Goal: Information Seeking & Learning: Learn about a topic

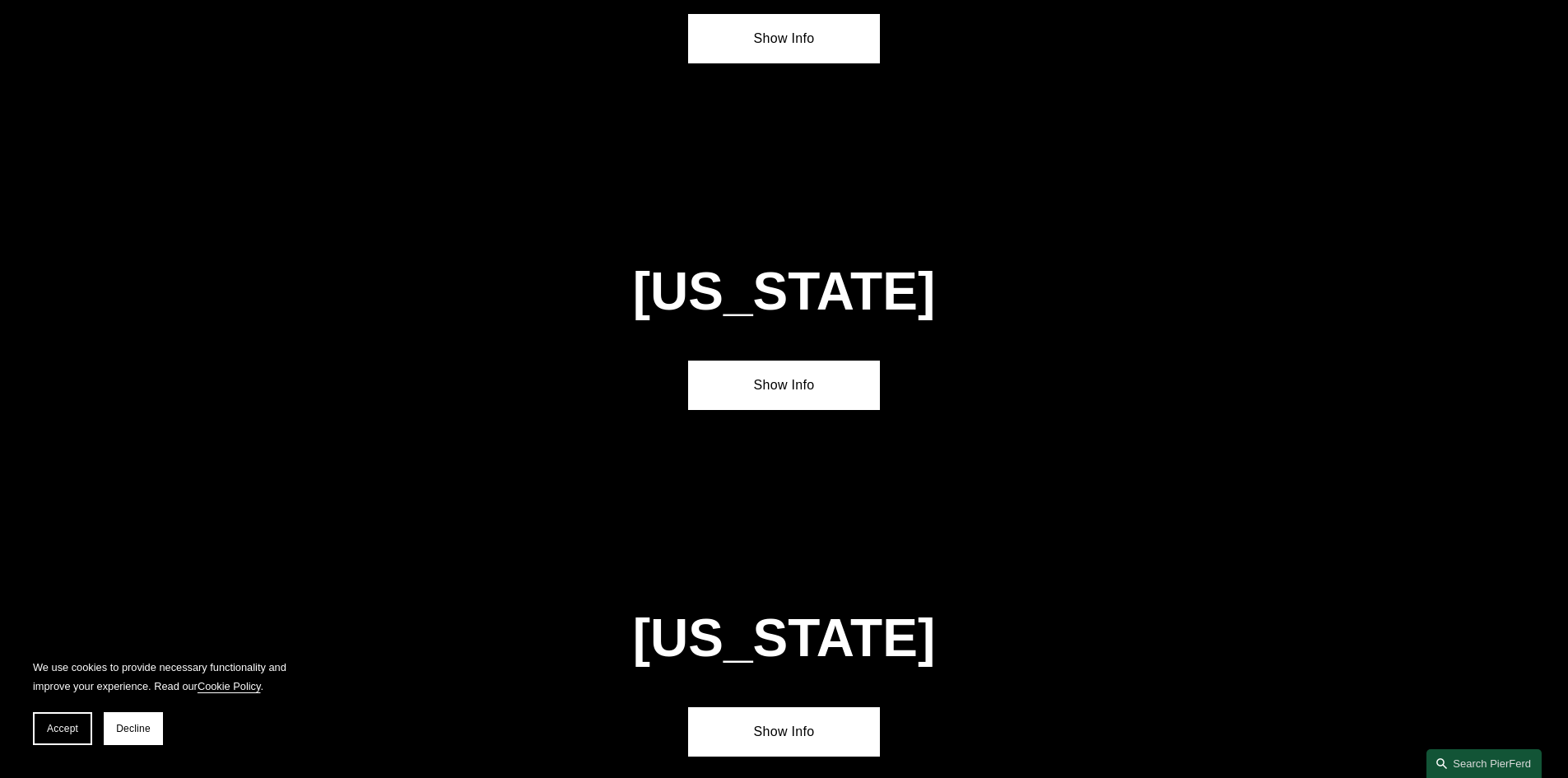
scroll to position [1318, 0]
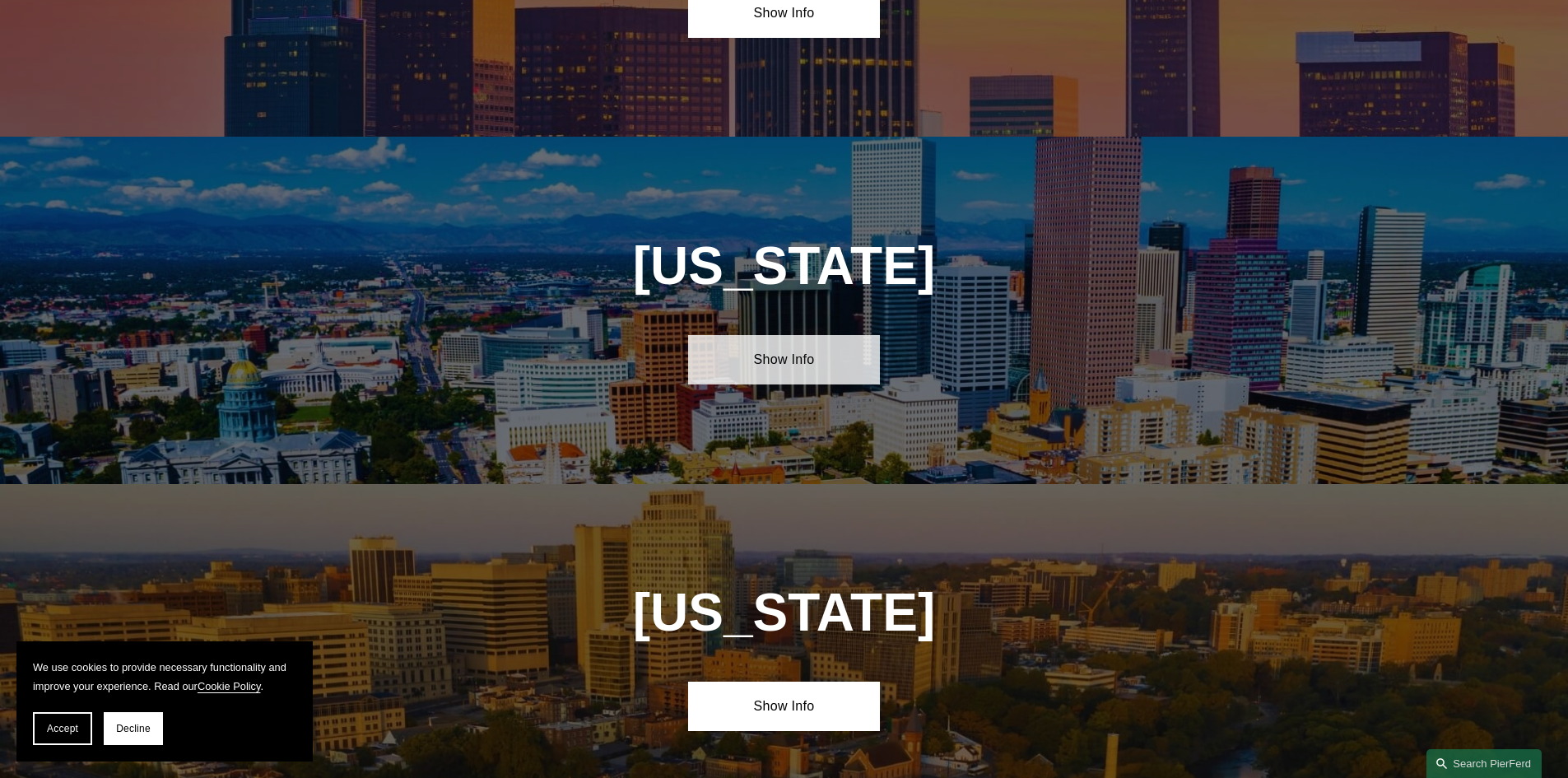
click at [791, 351] on link "Show Info" at bounding box center [784, 360] width 191 height 50
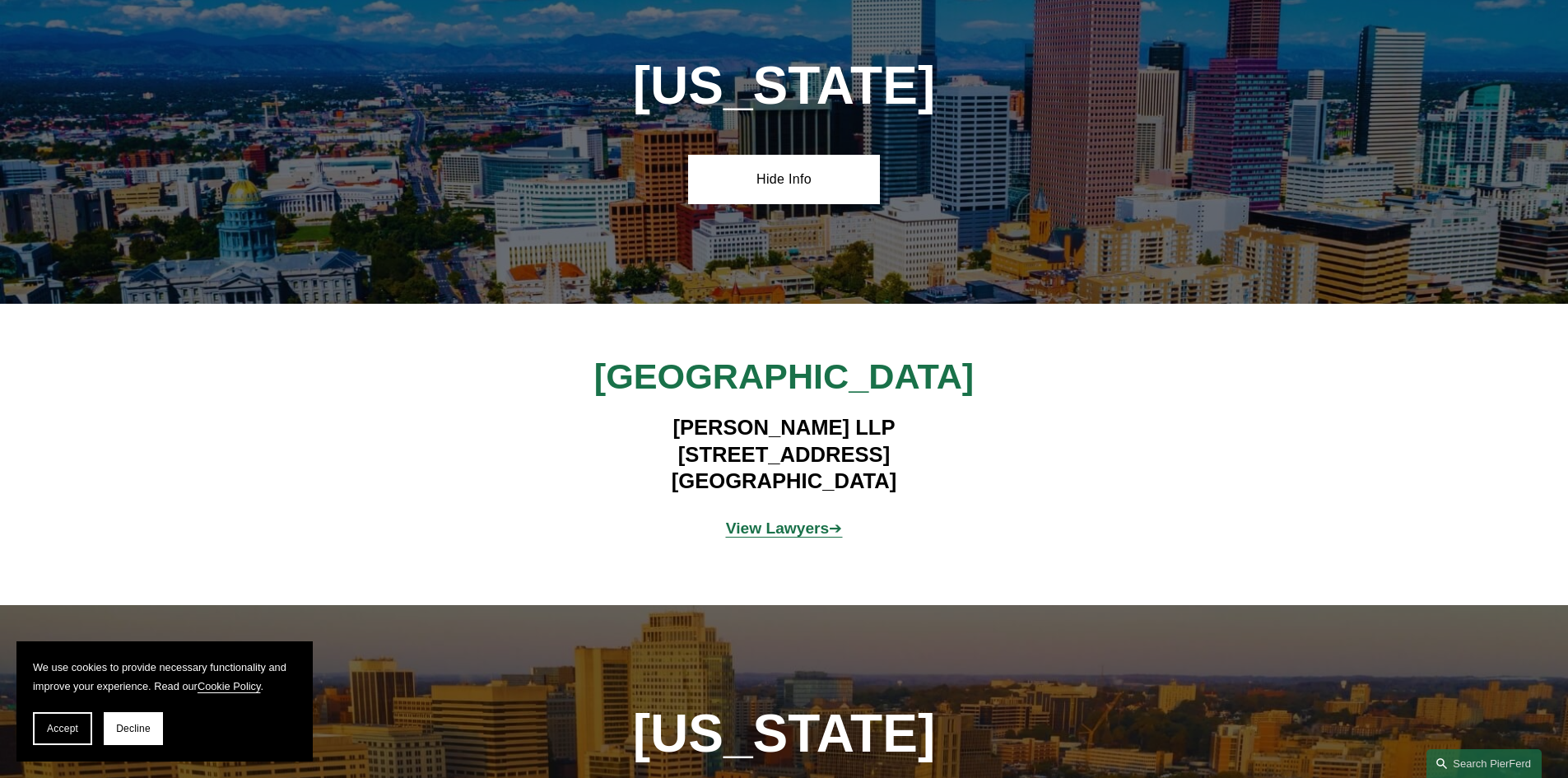
scroll to position [1565, 0]
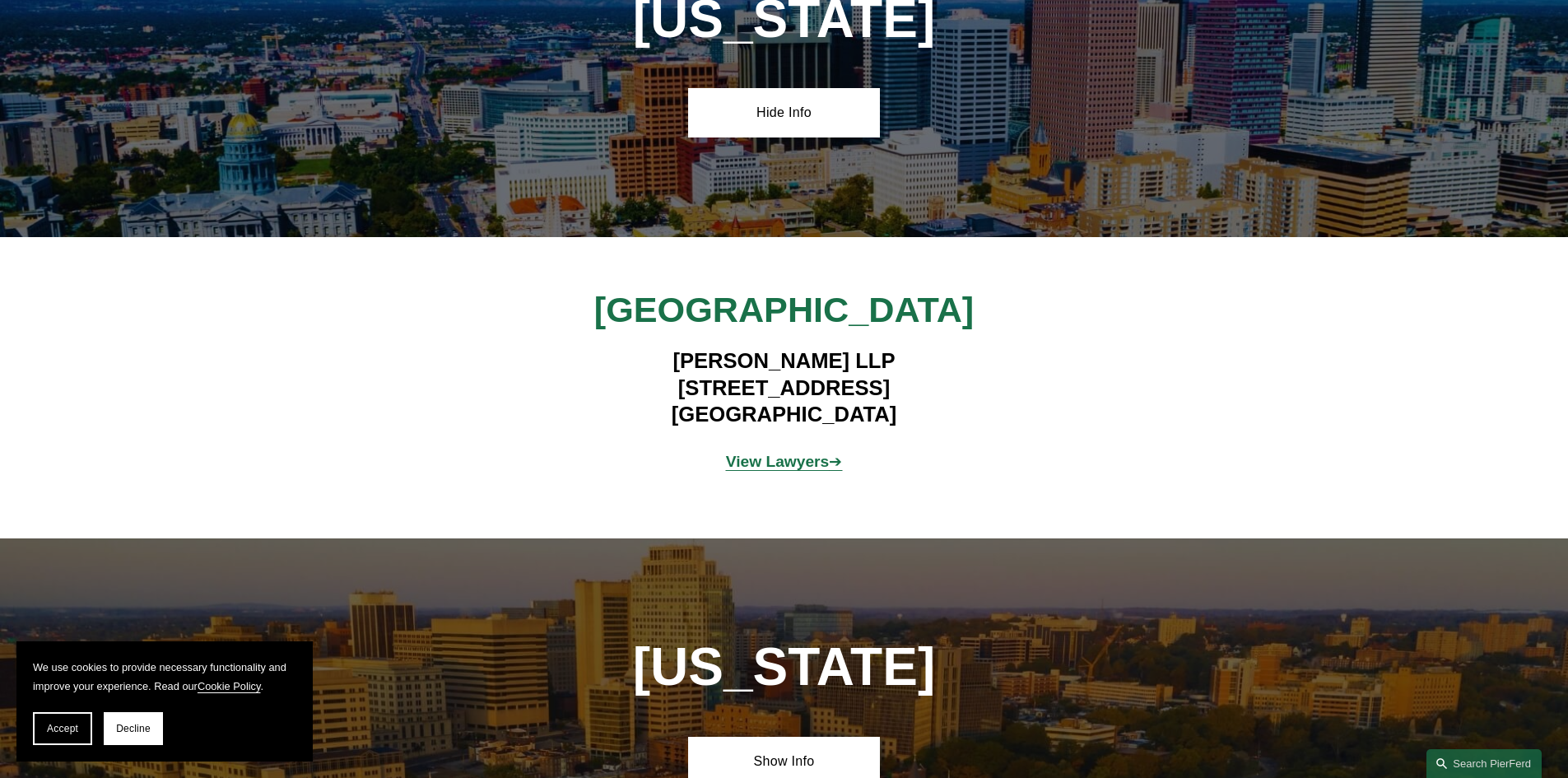
click at [801, 454] on strong "View Lawyers" at bounding box center [778, 461] width 104 height 17
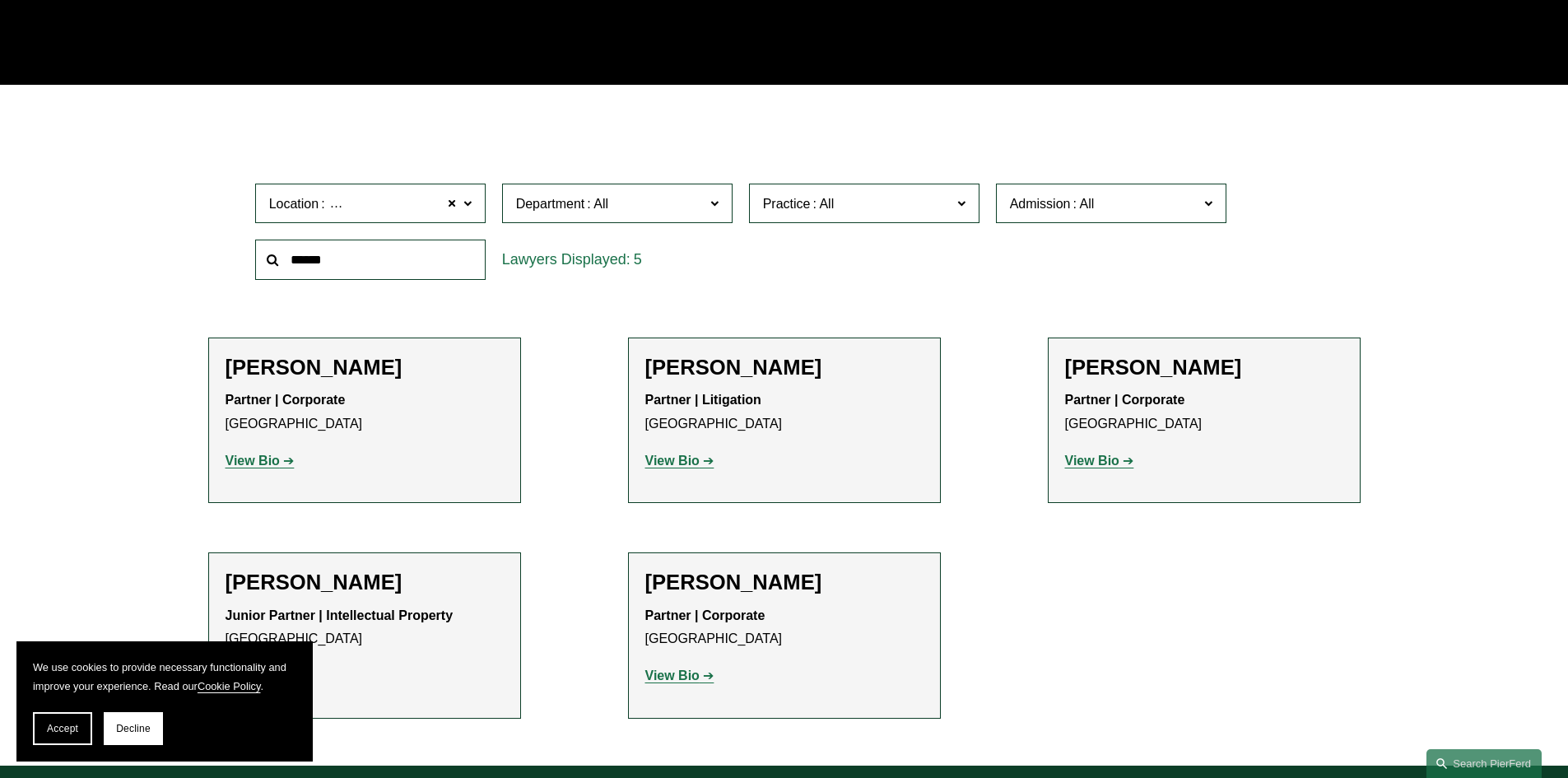
scroll to position [412, 0]
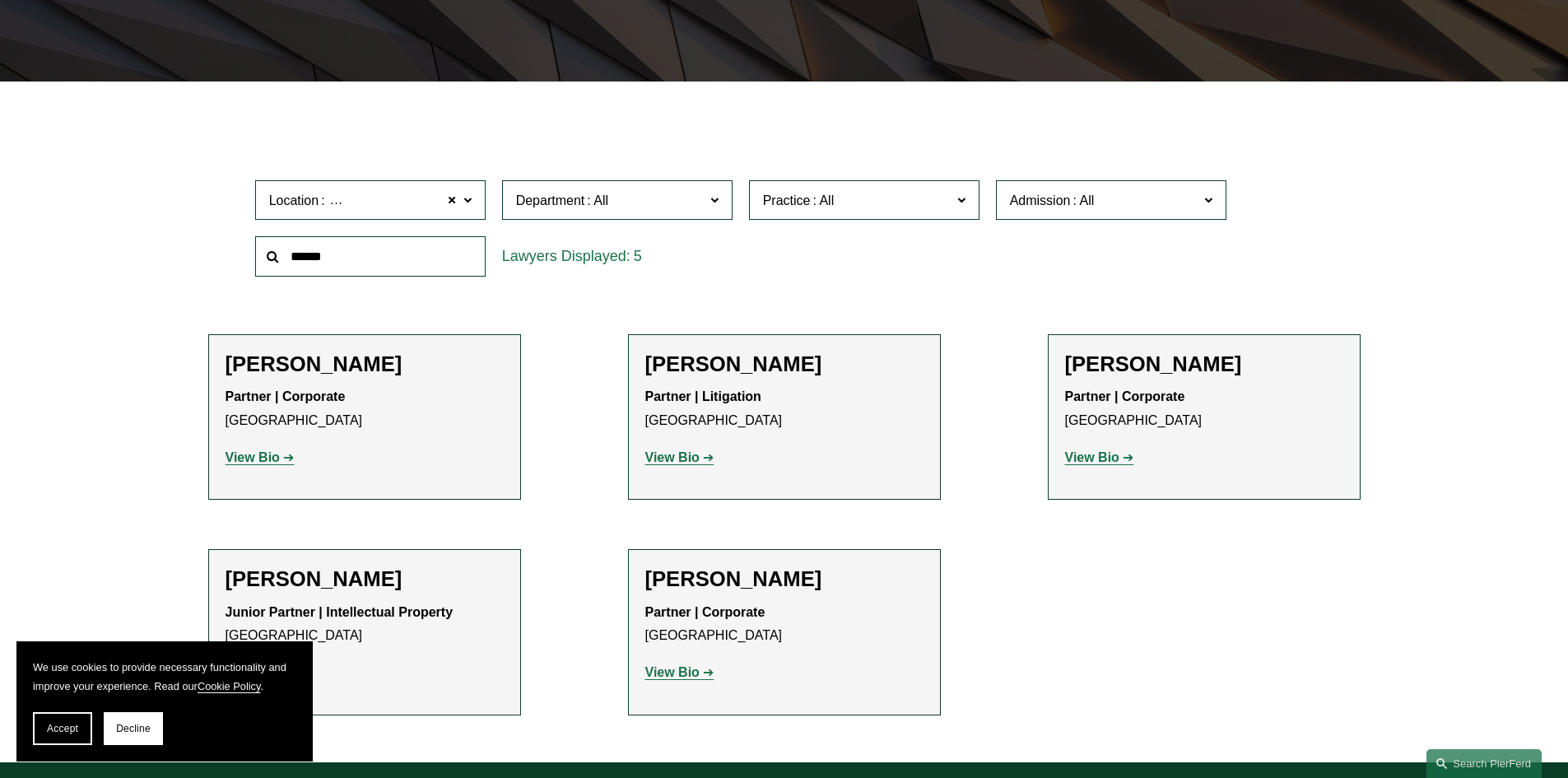
click at [269, 454] on strong "View Bio" at bounding box center [252, 457] width 55 height 14
click at [675, 457] on strong "View Bio" at bounding box center [672, 457] width 55 height 14
click at [1114, 457] on strong "View Bio" at bounding box center [1092, 457] width 55 height 14
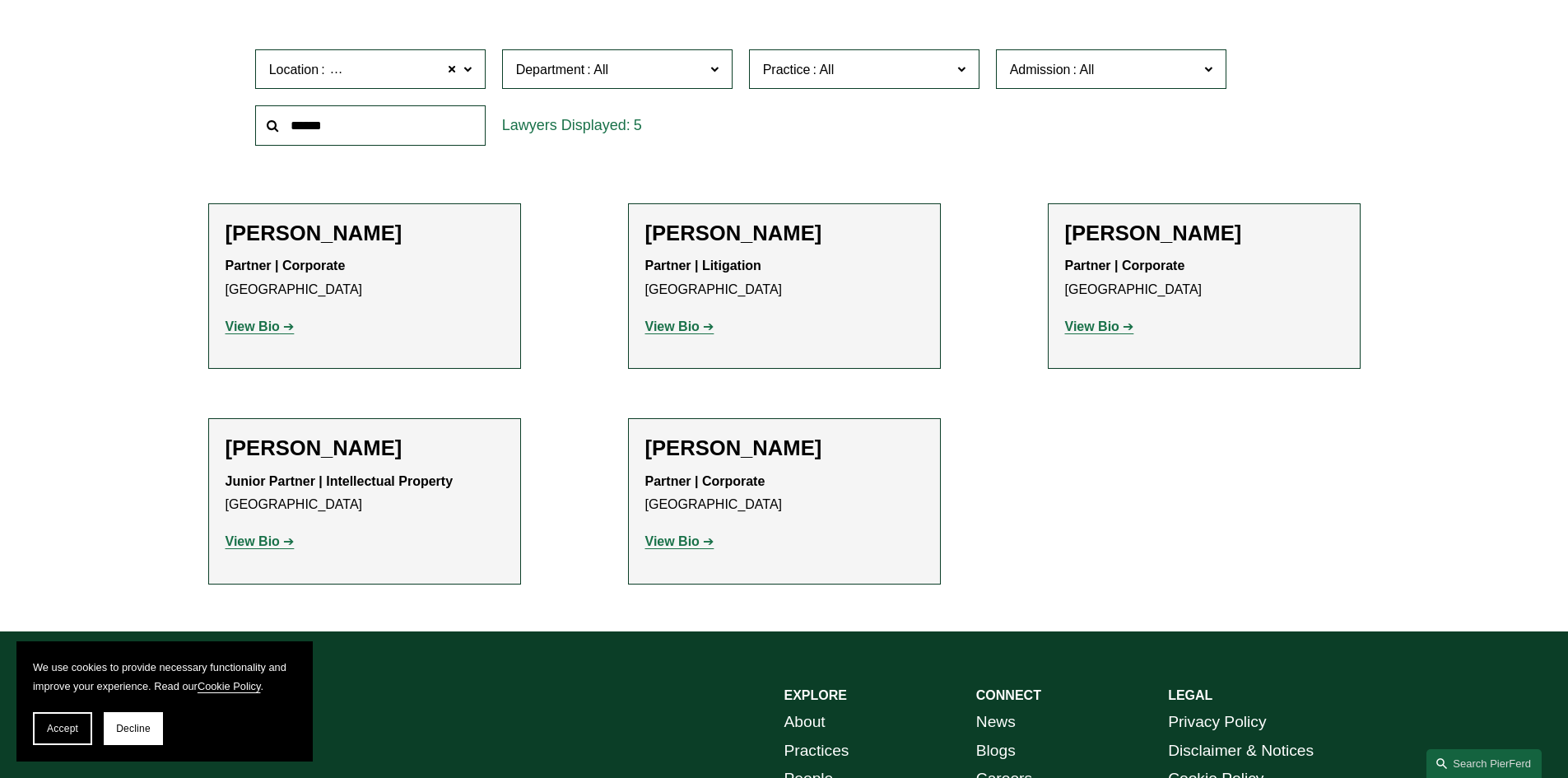
scroll to position [577, 0]
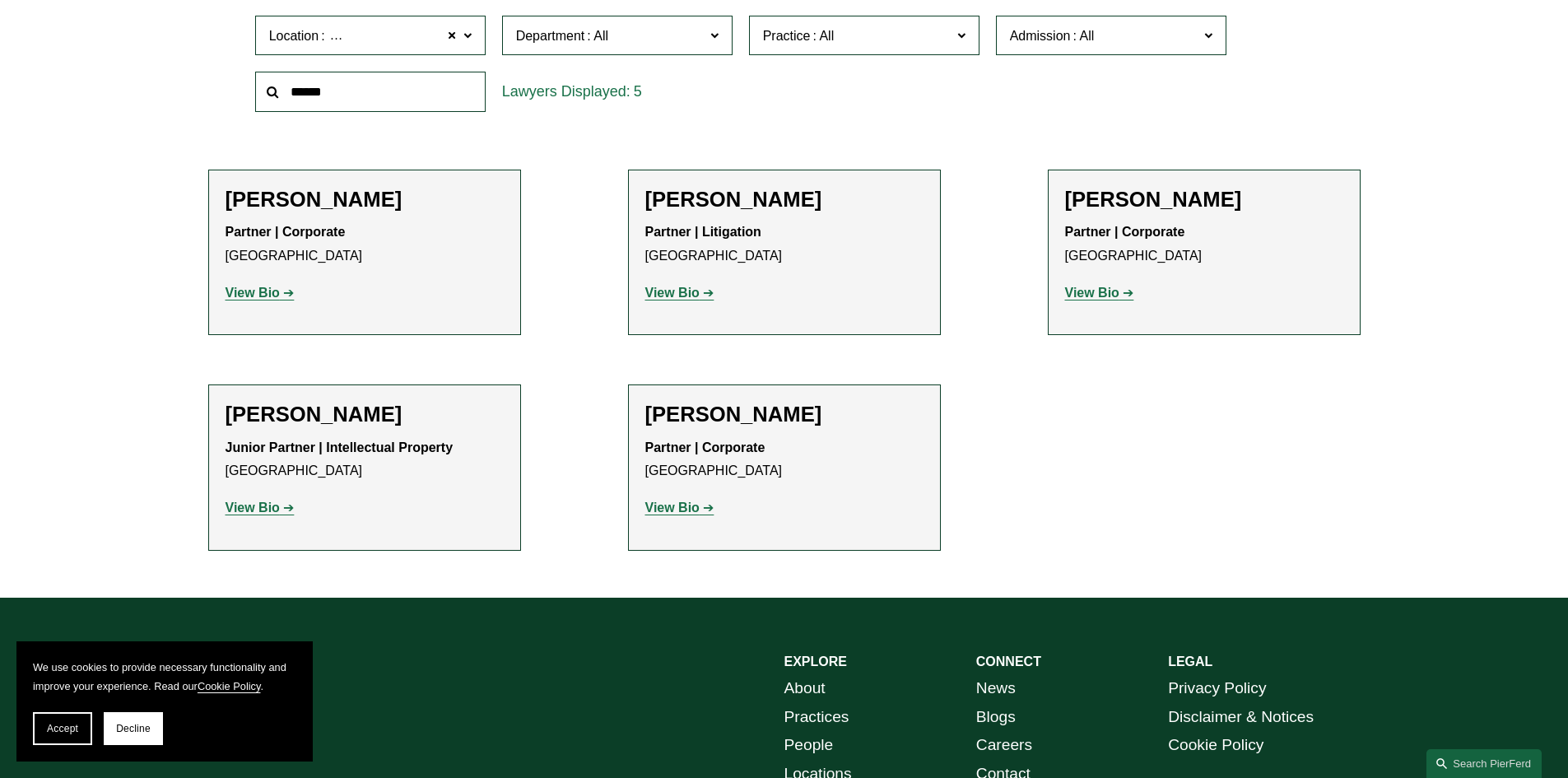
click at [268, 507] on strong "View Bio" at bounding box center [252, 508] width 55 height 14
click at [704, 504] on link "View Bio" at bounding box center [680, 508] width 69 height 14
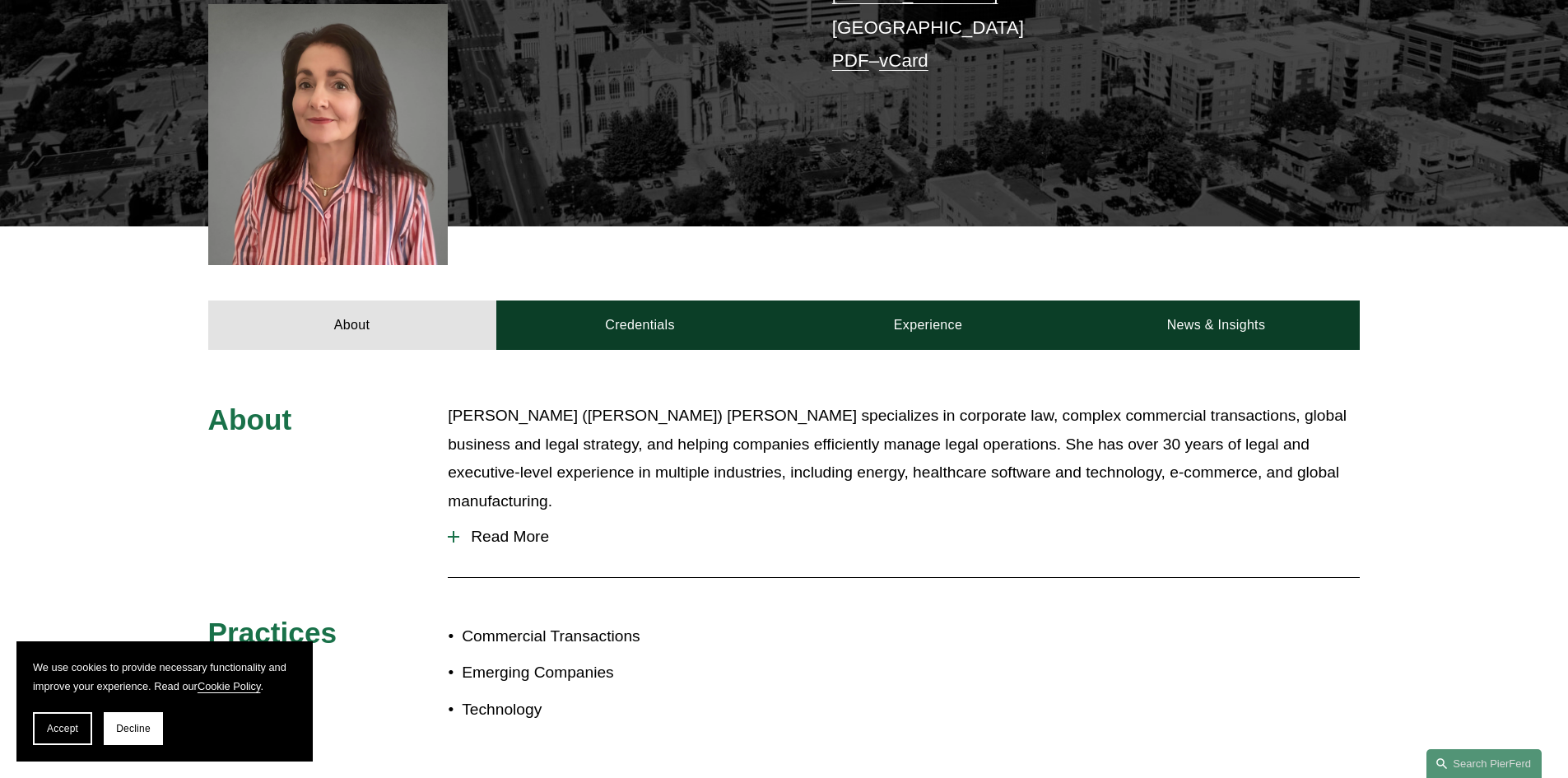
scroll to position [494, 0]
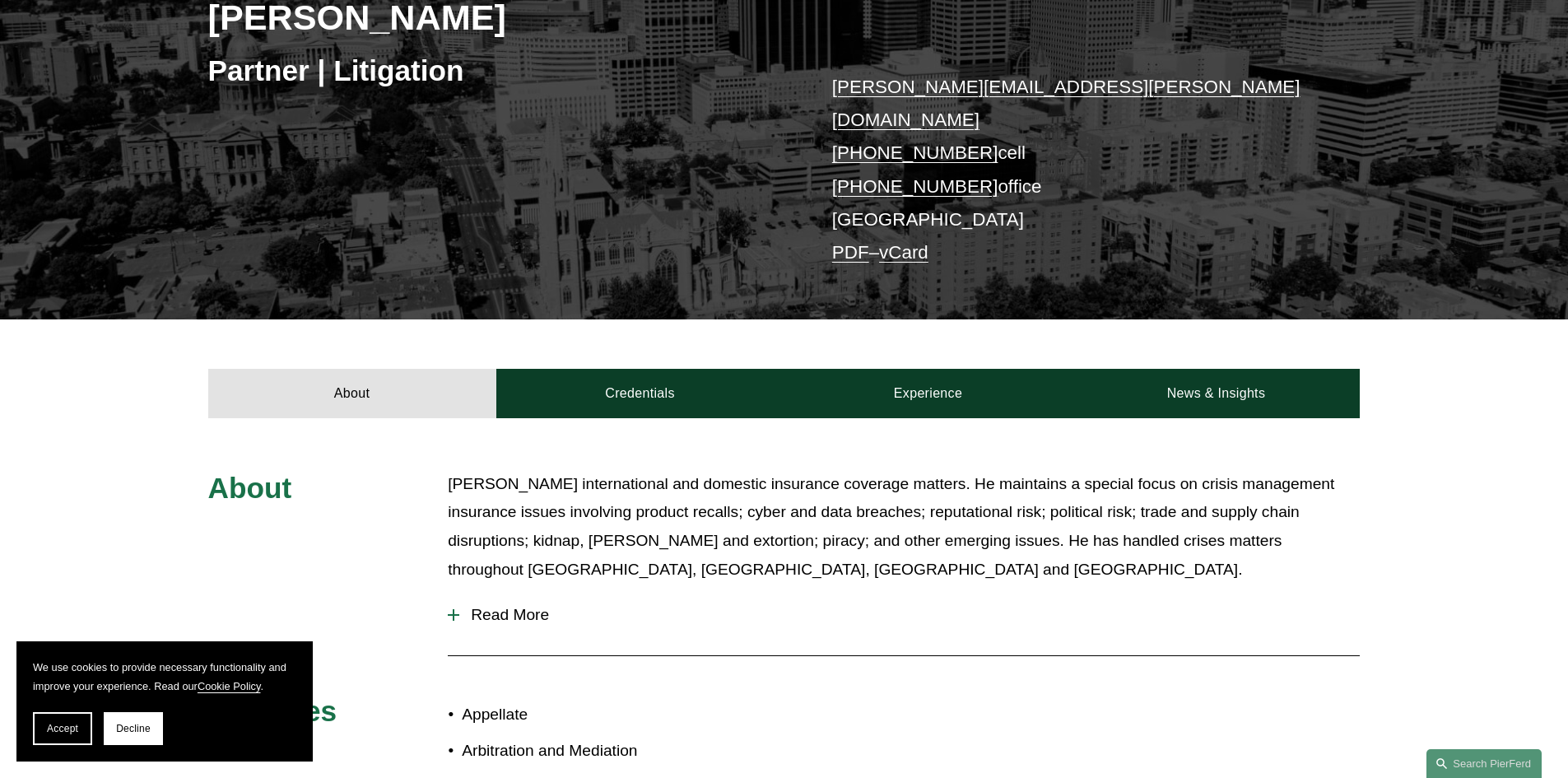
scroll to position [329, 0]
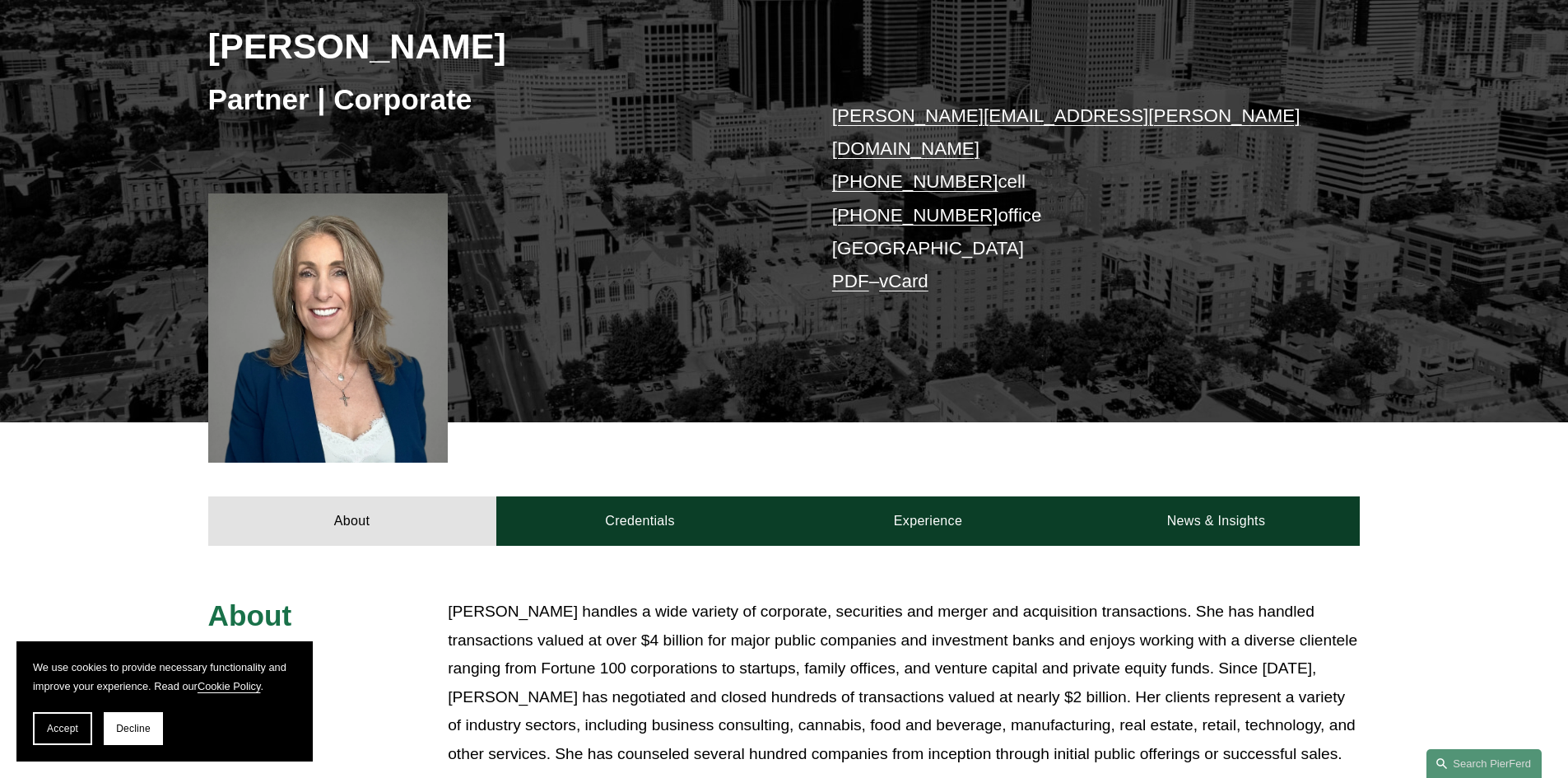
scroll to position [494, 0]
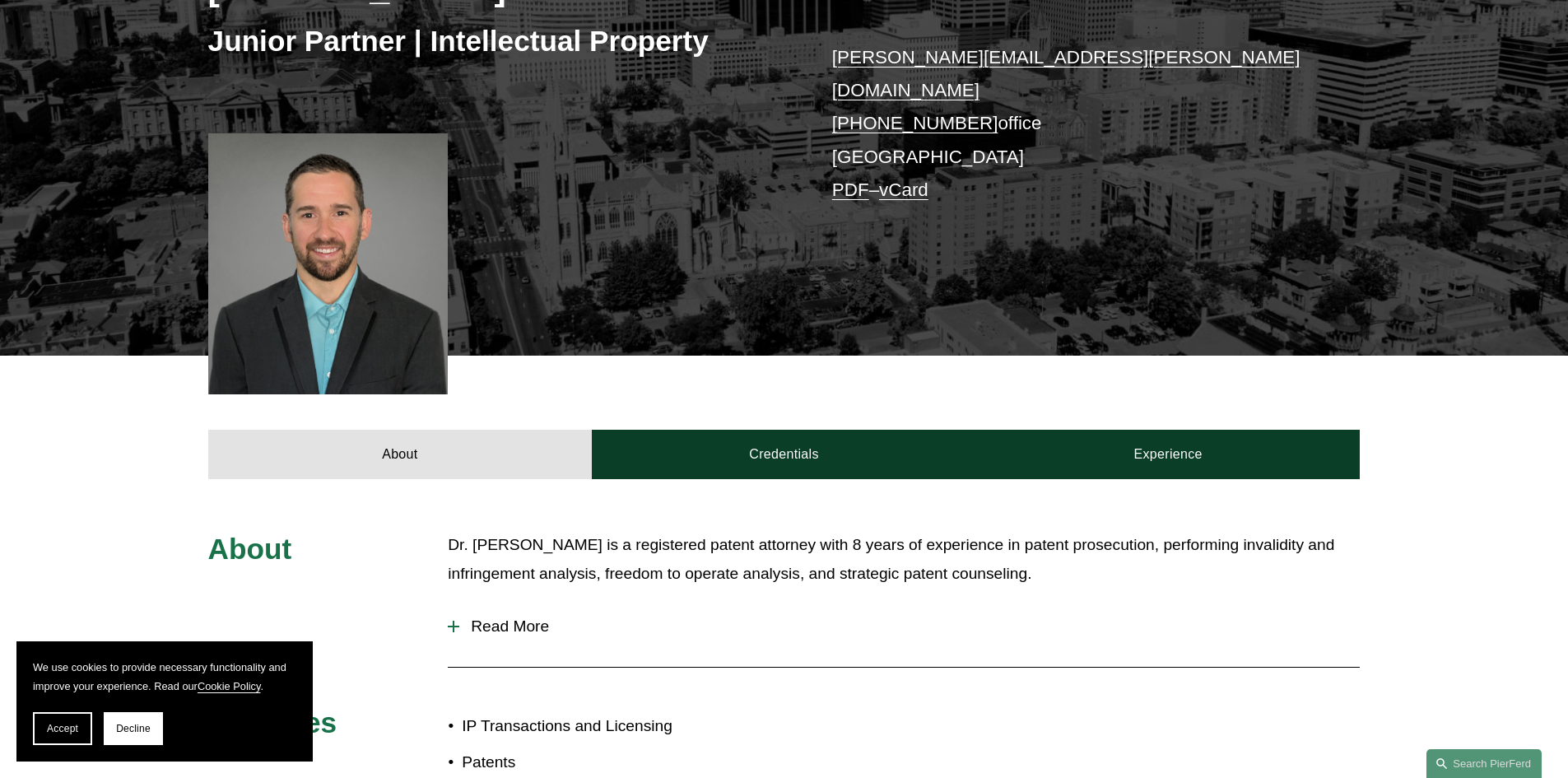
scroll to position [329, 0]
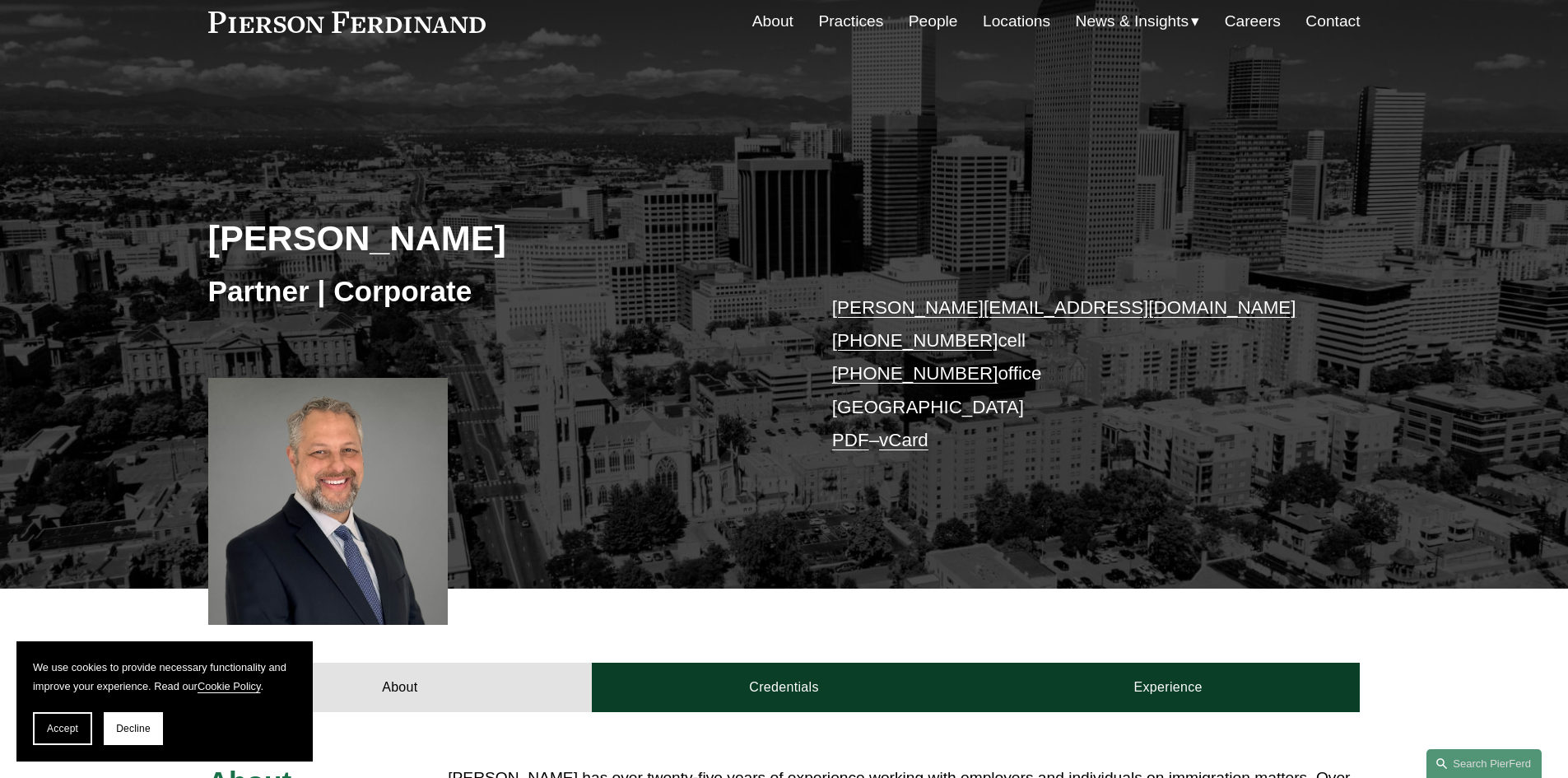
scroll to position [412, 0]
